Goal: Task Accomplishment & Management: Use online tool/utility

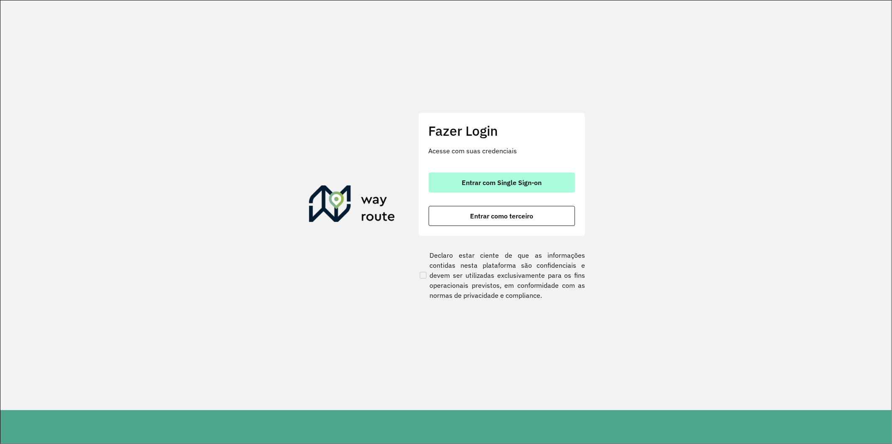
click at [507, 177] on button "Entrar com Single Sign-on" at bounding box center [501, 183] width 146 height 20
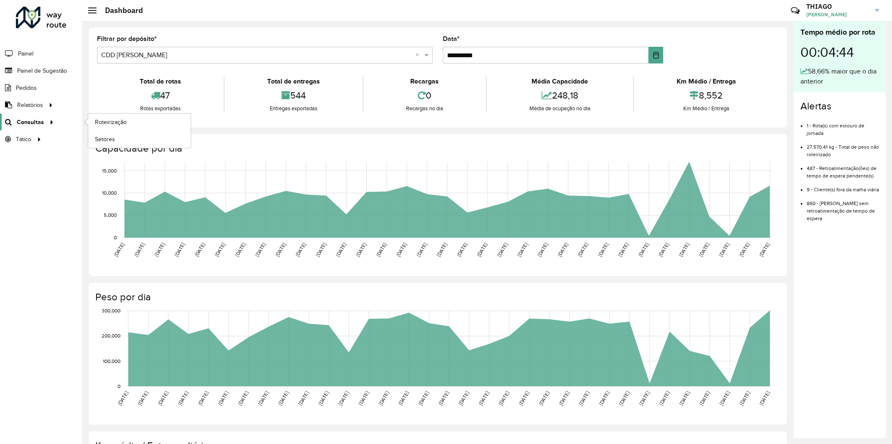
click at [39, 119] on span "Consultas" at bounding box center [30, 122] width 27 height 9
click at [129, 120] on link "Roteirização" at bounding box center [139, 122] width 102 height 17
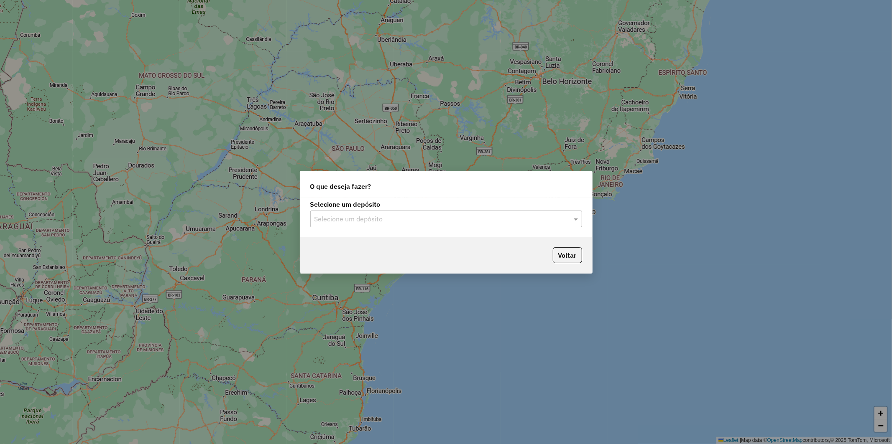
click at [347, 218] on input "text" at bounding box center [437, 219] width 247 height 10
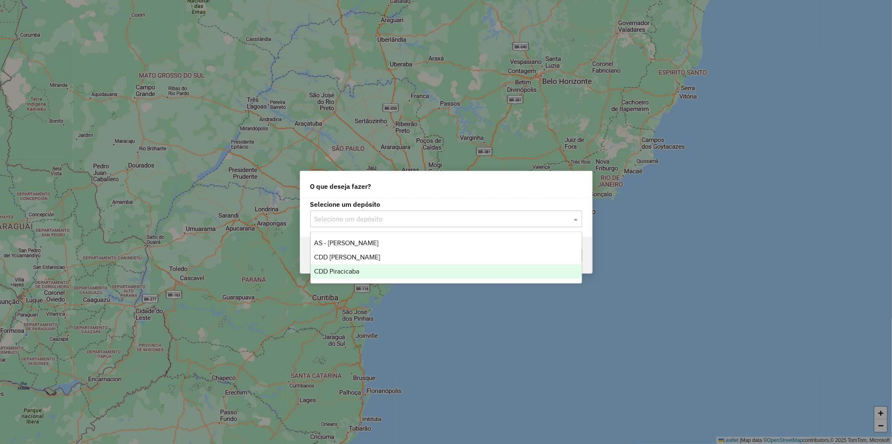
click at [350, 277] on div "CDD Piracicaba" at bounding box center [446, 272] width 271 height 14
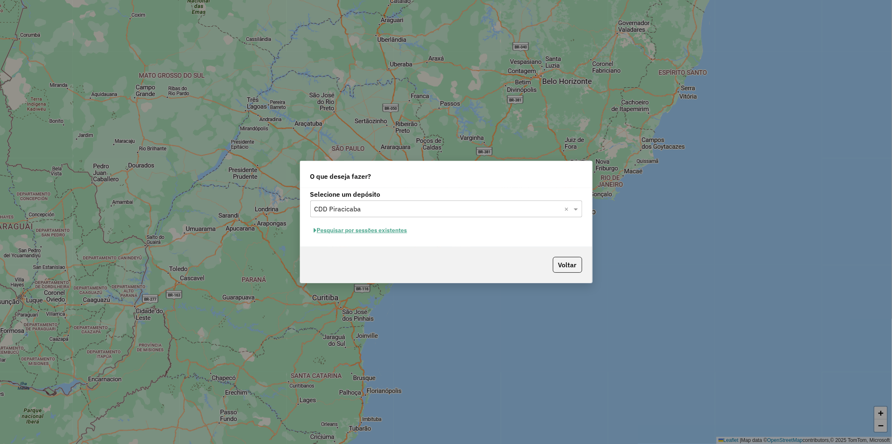
click at [393, 228] on button "Pesquisar por sessões existentes" at bounding box center [360, 230] width 101 height 13
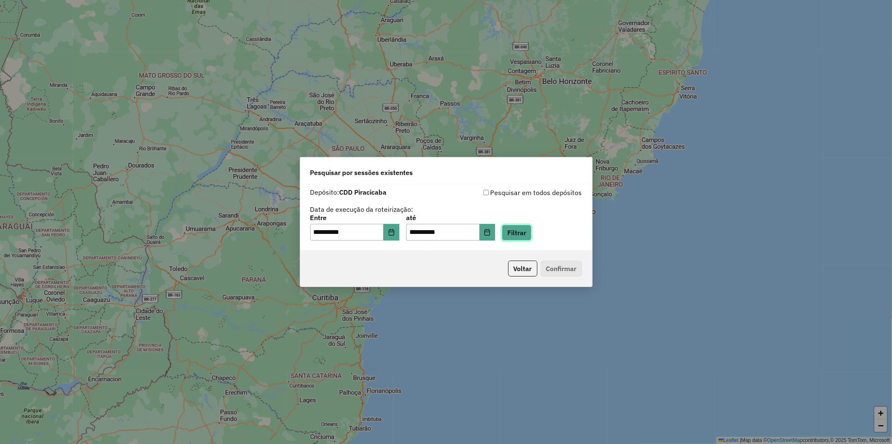
click at [531, 232] on button "Filtrar" at bounding box center [517, 233] width 30 height 16
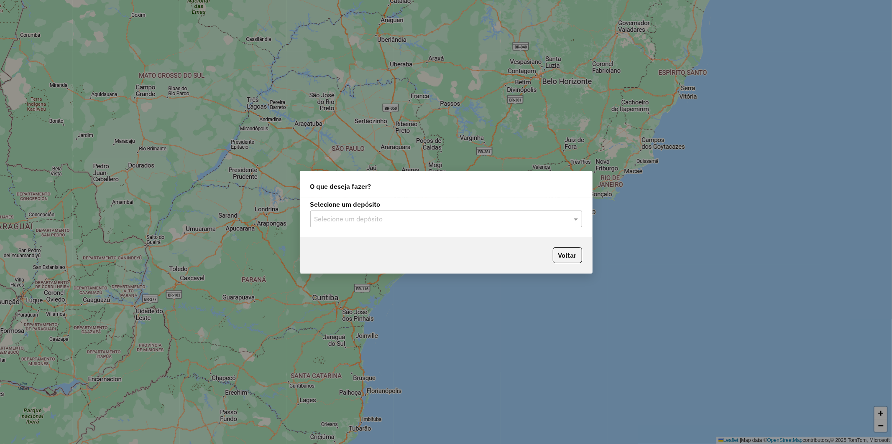
click at [379, 215] on input "text" at bounding box center [437, 219] width 247 height 10
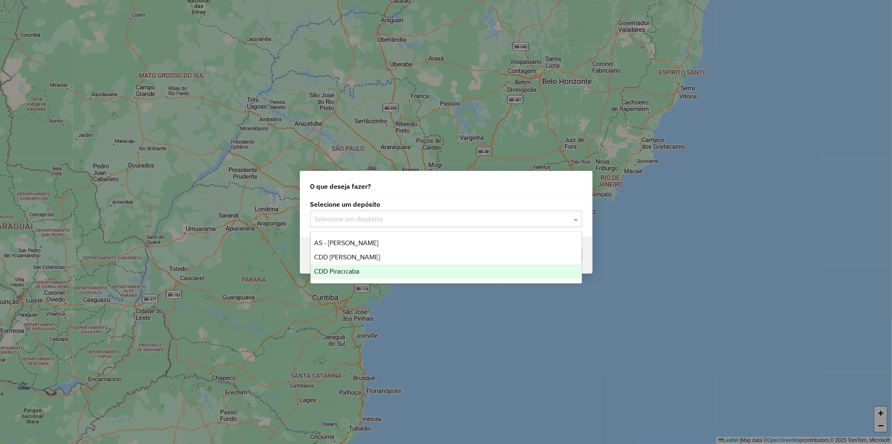
click at [371, 270] on div "CDD Piracicaba" at bounding box center [446, 272] width 271 height 14
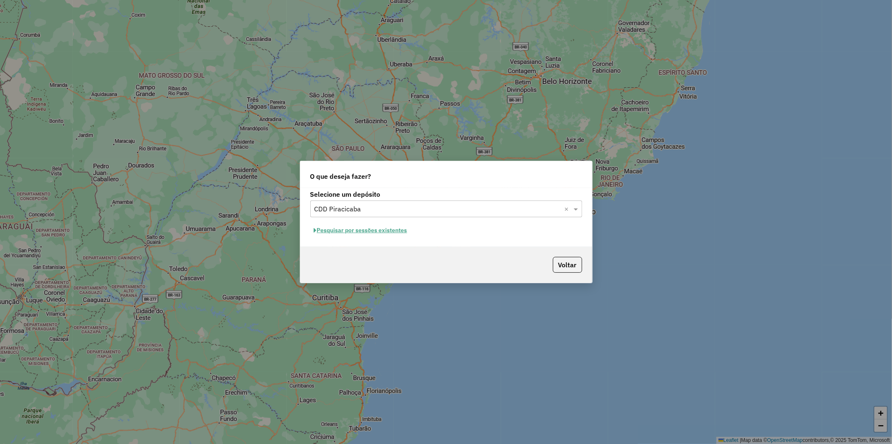
click at [385, 231] on button "Pesquisar por sessões existentes" at bounding box center [360, 230] width 101 height 13
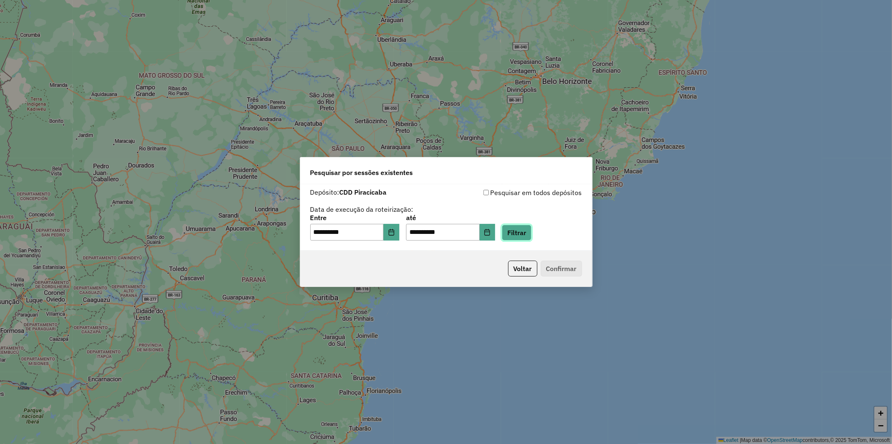
click at [528, 235] on button "Filtrar" at bounding box center [517, 233] width 30 height 16
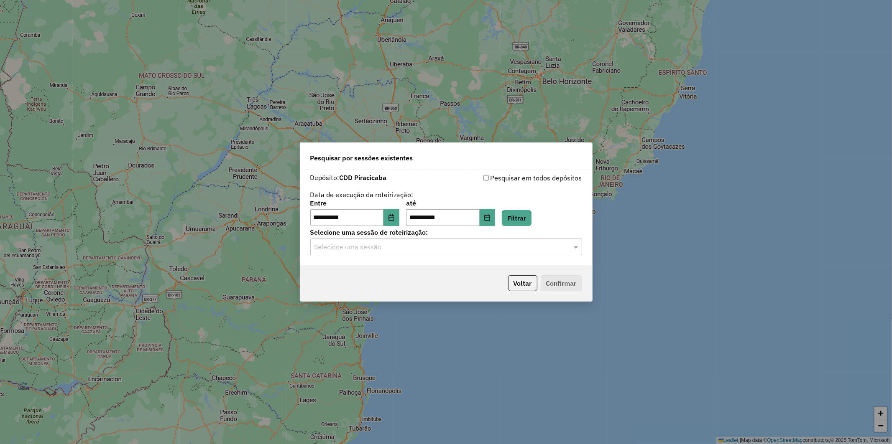
click at [465, 249] on input "text" at bounding box center [437, 247] width 247 height 10
click at [361, 274] on span "1290698 - 08/10/2025 20:33" at bounding box center [348, 270] width 69 height 7
click at [563, 282] on button "Confirmar" at bounding box center [560, 283] width 41 height 16
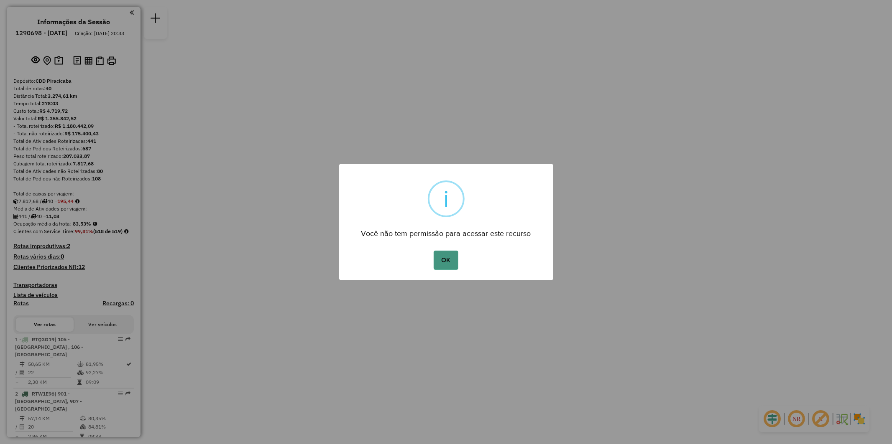
click at [445, 259] on button "OK" at bounding box center [445, 260] width 25 height 19
